Goal: Find specific page/section: Find specific page/section

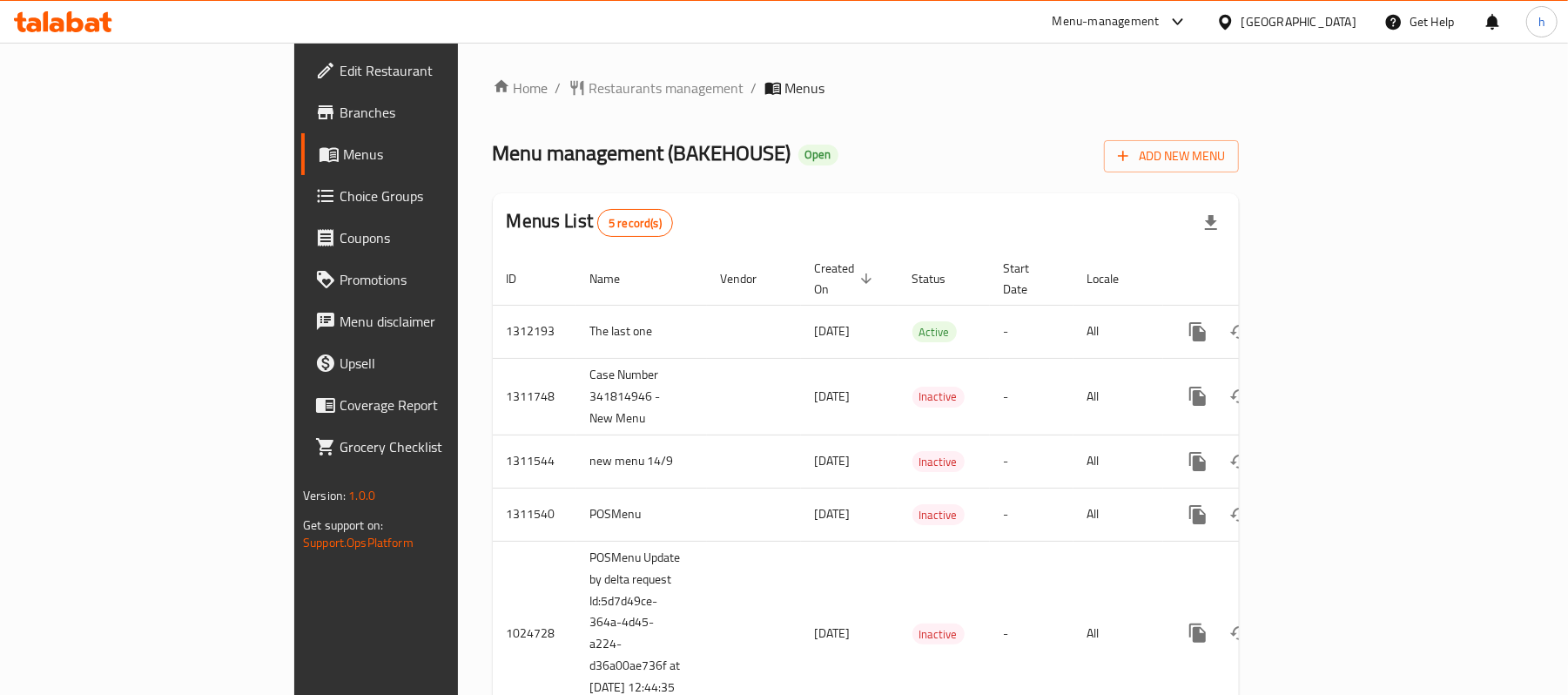
click at [1328, 19] on div "[GEOGRAPHIC_DATA]" at bounding box center [1299, 22] width 115 height 19
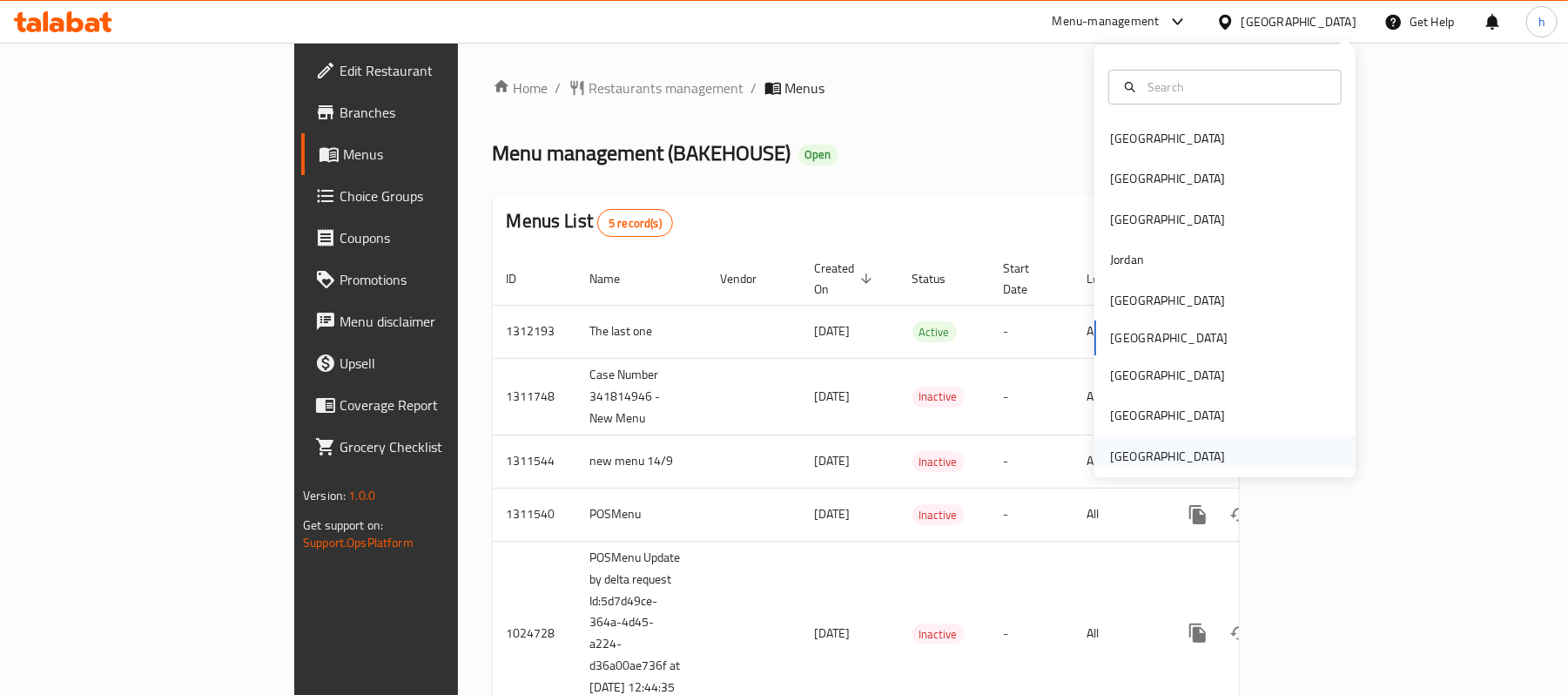
click at [1193, 447] on div "[GEOGRAPHIC_DATA]" at bounding box center [1168, 456] width 115 height 19
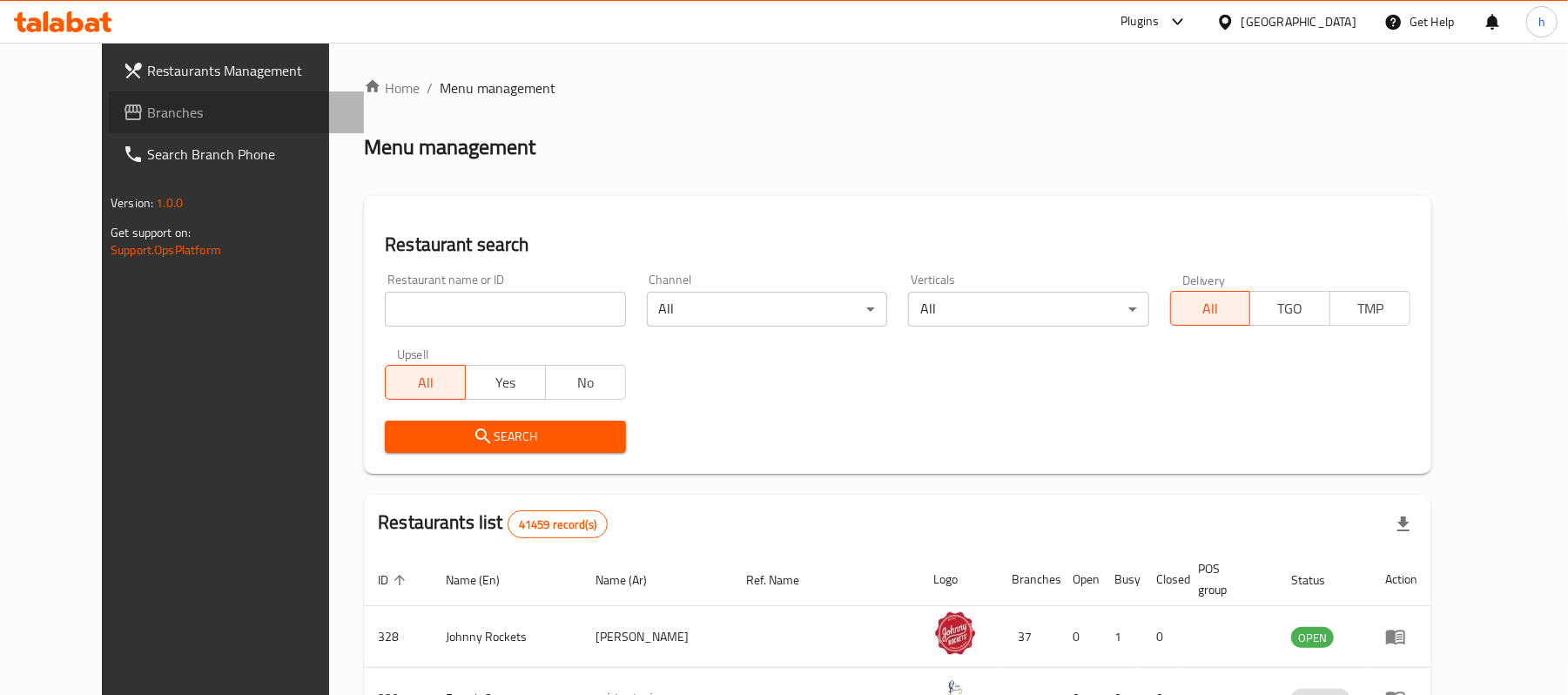
click at [148, 113] on span "Branches" at bounding box center [249, 112] width 203 height 21
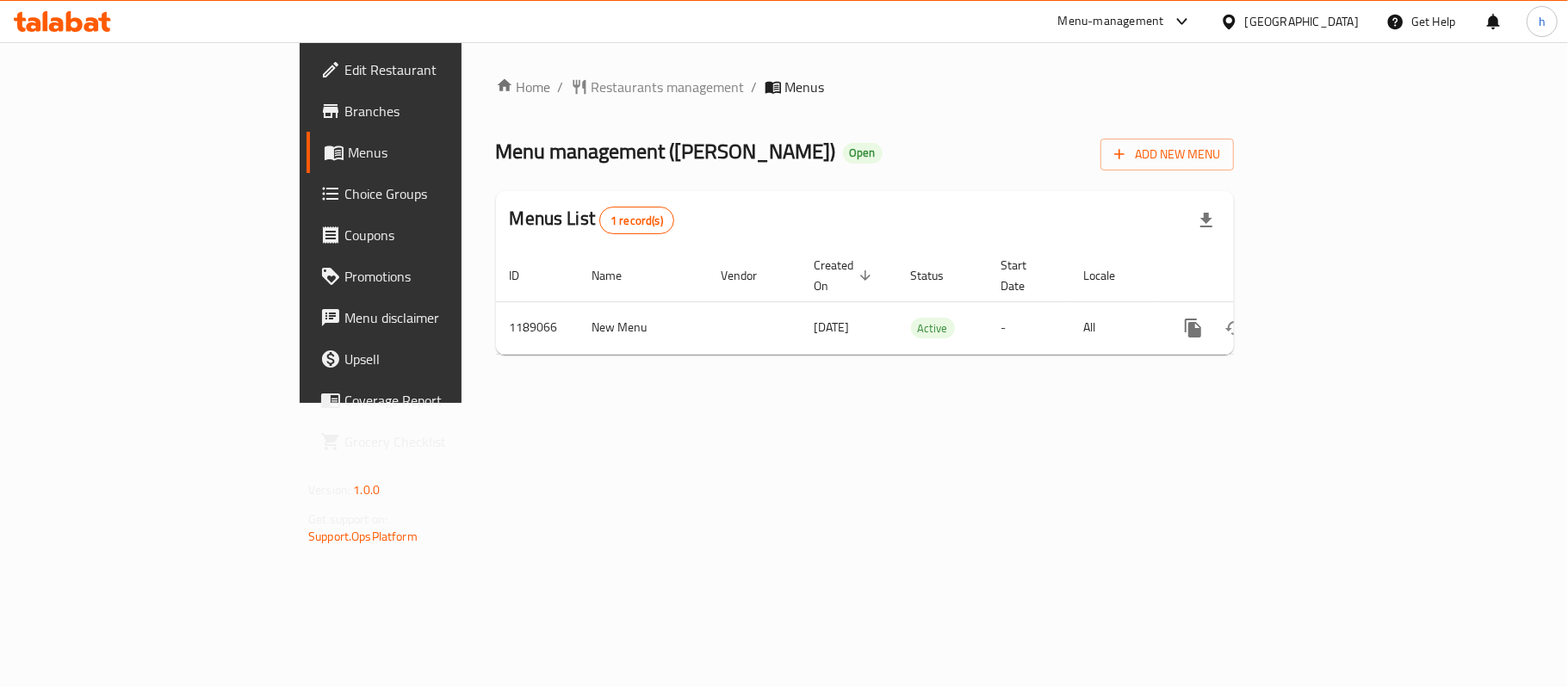
click at [461, 403] on div "Home / Restaurants management / Menus Menu management ( RUSSELL DAVE BAKERY ) O…" at bounding box center [865, 222] width 807 height 361
click at [591, 98] on span "Restaurants management" at bounding box center [668, 86] width 153 height 20
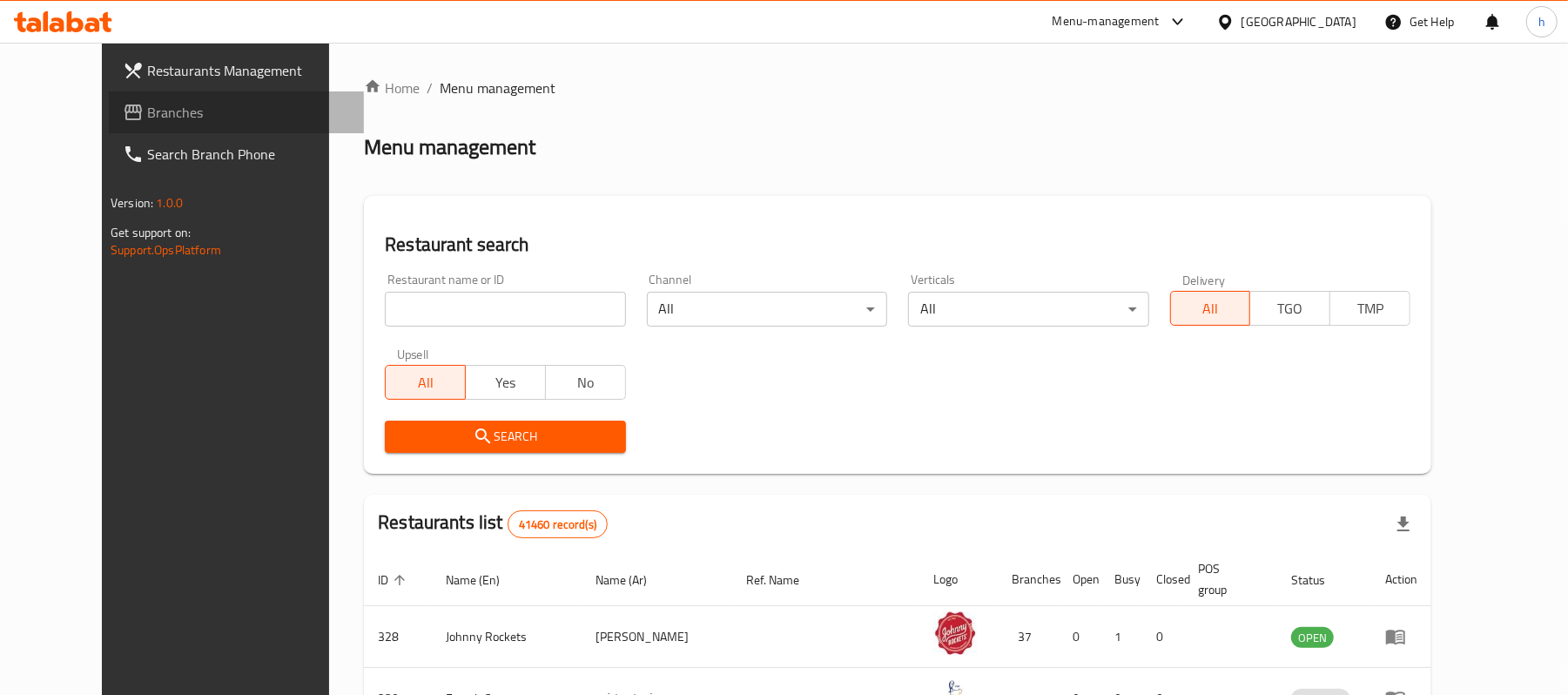
click at [148, 116] on span "Branches" at bounding box center [249, 112] width 203 height 21
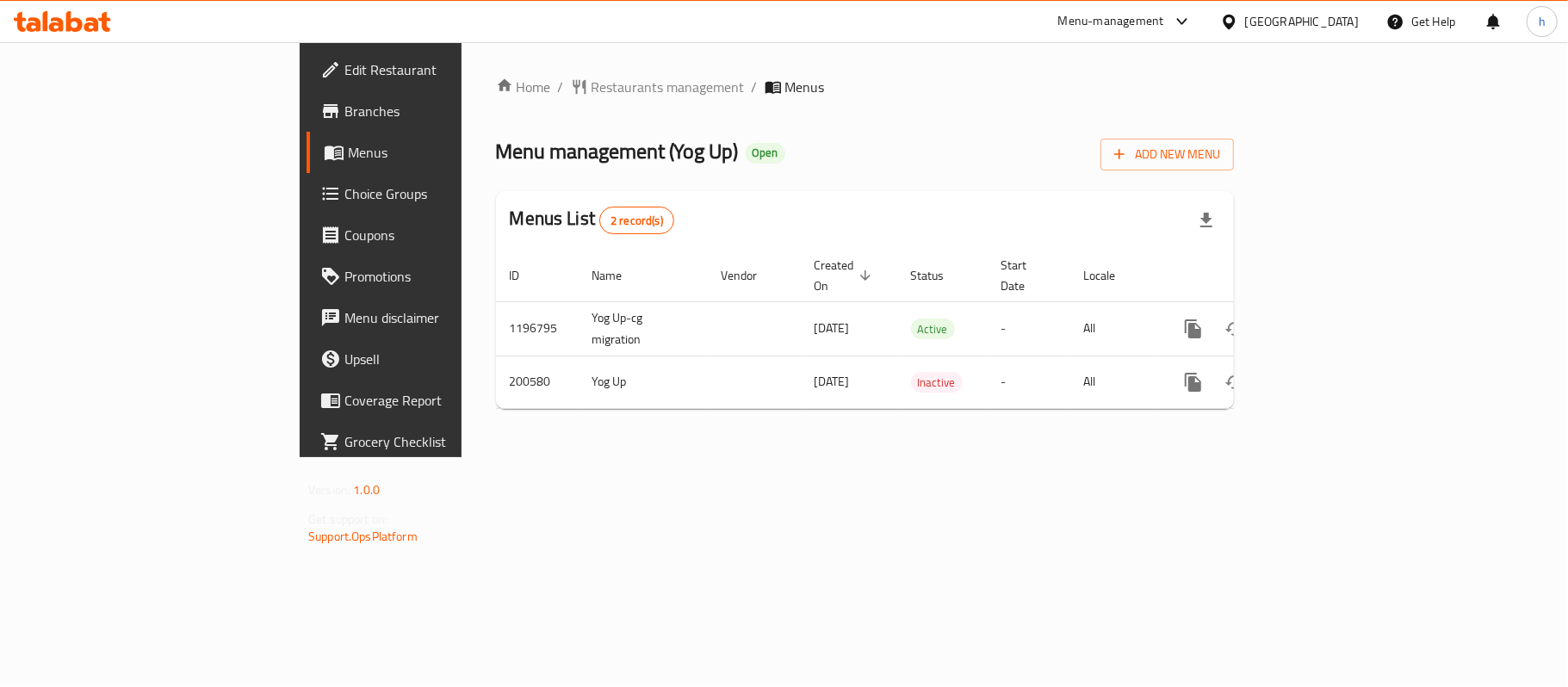
click at [563, 457] on div "Home / Restaurants management / Menus Menu management ( Yog Up ) Open Add New M…" at bounding box center [865, 249] width 807 height 415
click at [591, 89] on span "Restaurants management" at bounding box center [668, 86] width 153 height 20
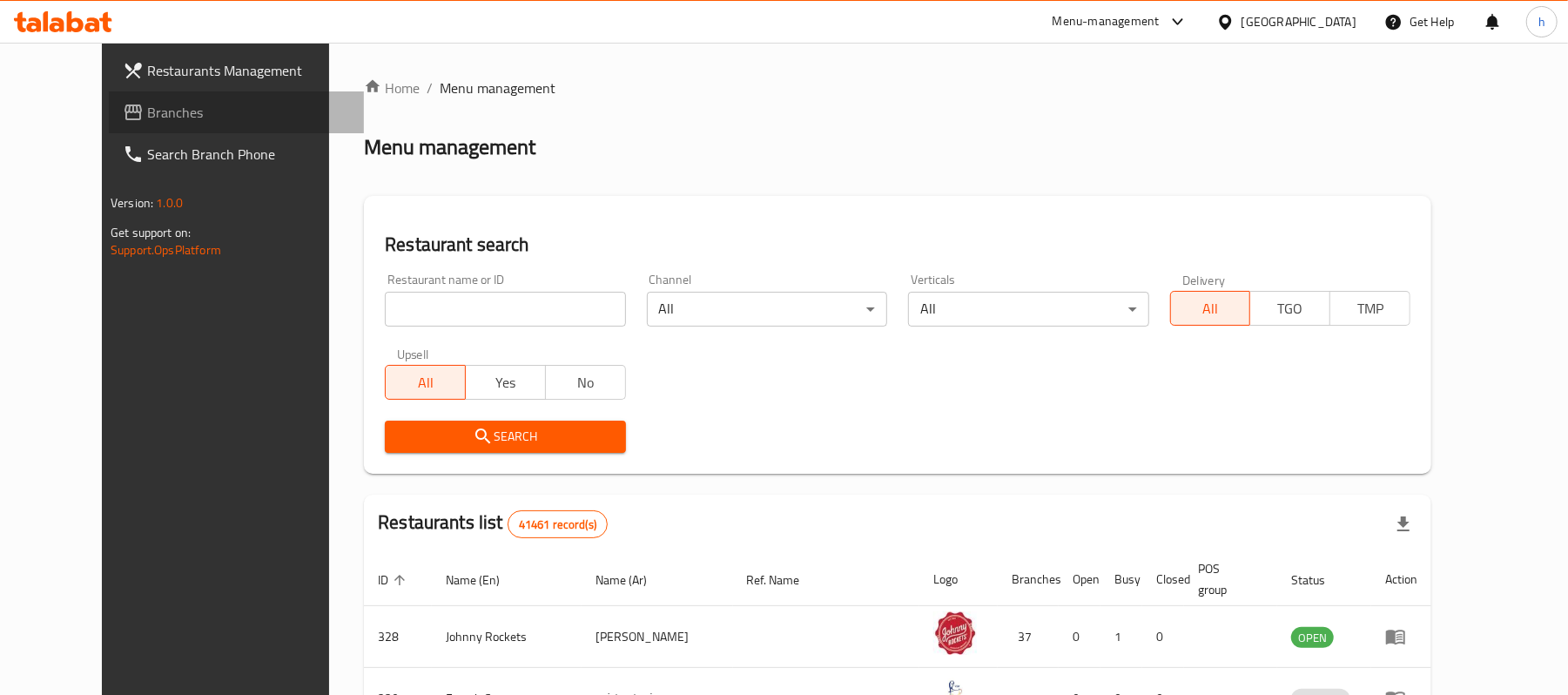
click at [148, 112] on span "Branches" at bounding box center [249, 112] width 203 height 21
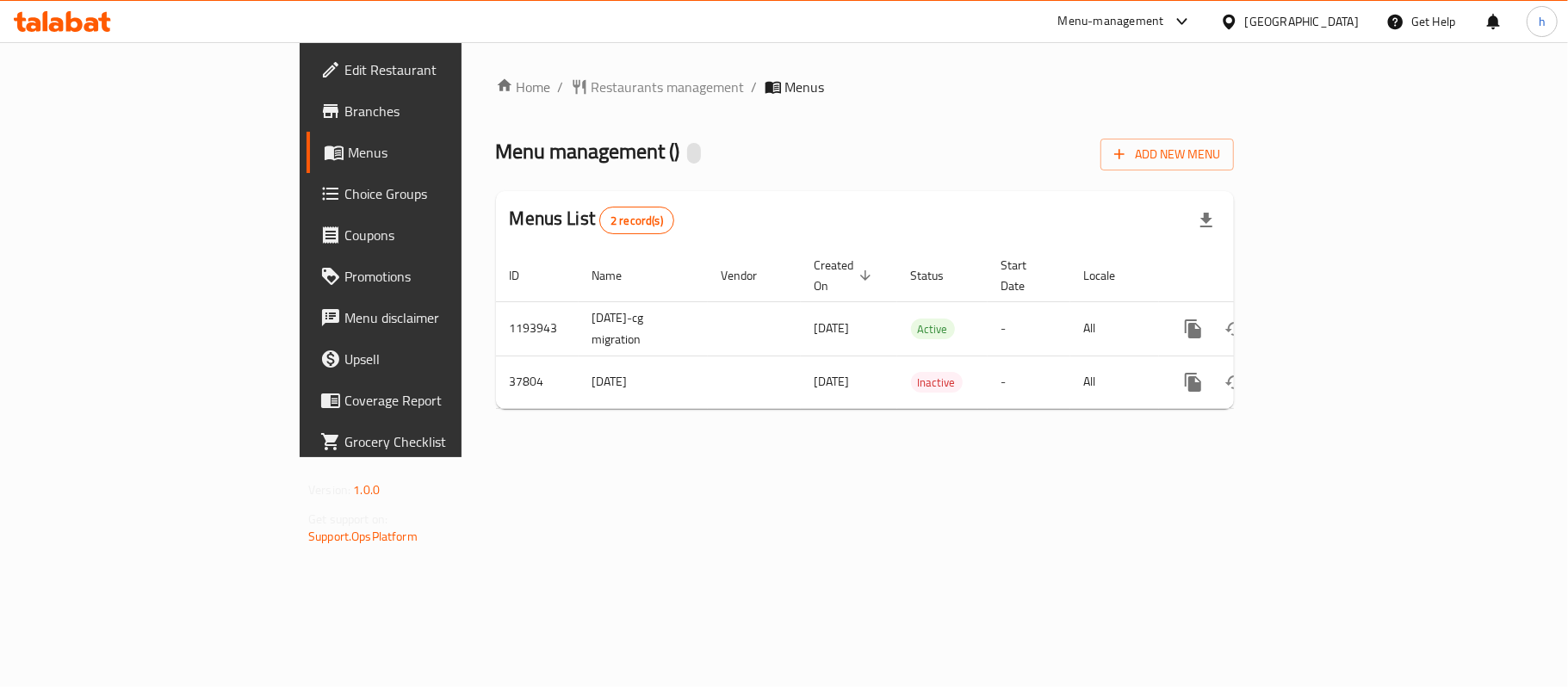
click at [515, 457] on div "Home / Restaurants management / Menus Menu management ( ) Add New Menu Menus Li…" at bounding box center [865, 249] width 807 height 415
